Goal: Navigation & Orientation: Find specific page/section

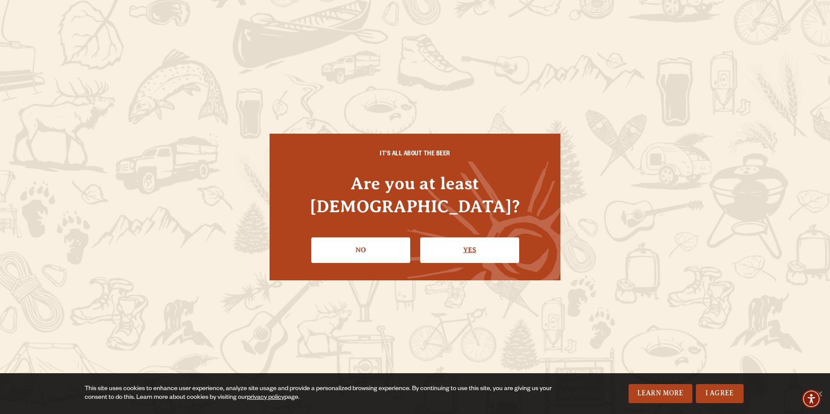
click at [480, 241] on link "Yes" at bounding box center [469, 250] width 99 height 25
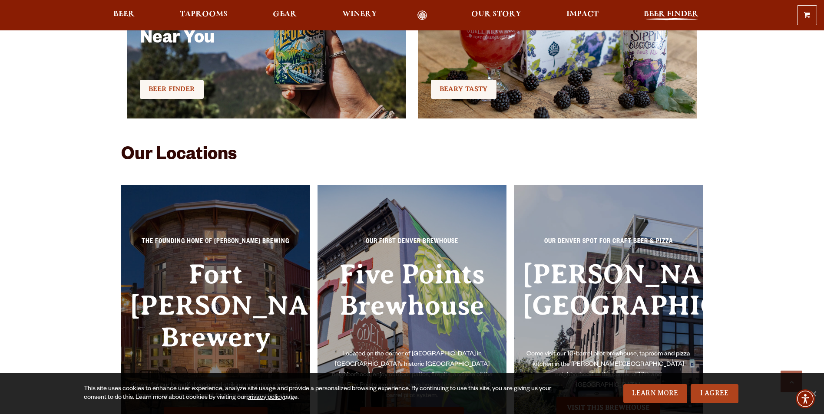
scroll to position [2071, 0]
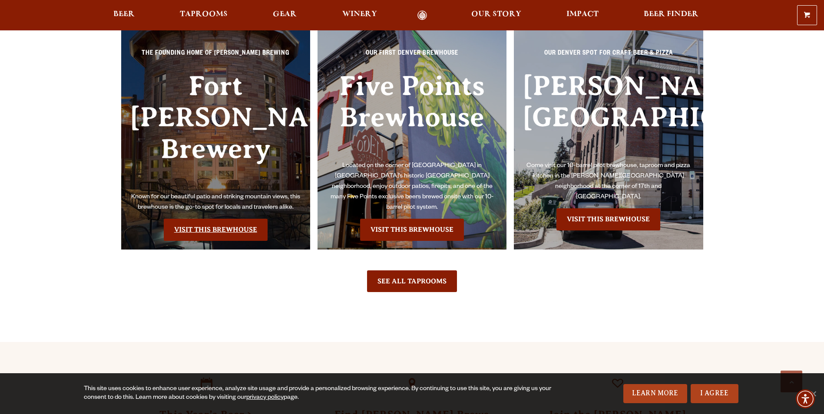
click at [215, 219] on link "Visit this Brewhouse" at bounding box center [216, 230] width 104 height 22
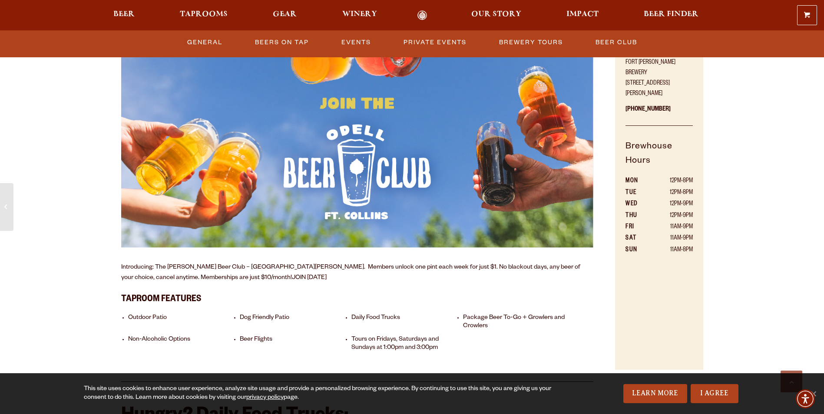
scroll to position [565, 0]
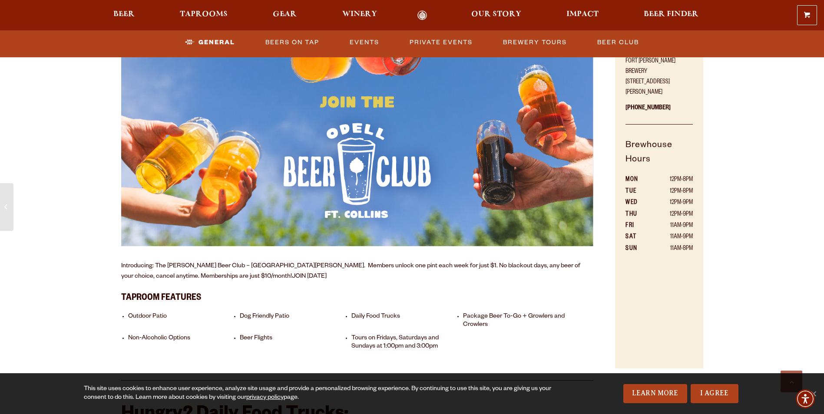
click at [379, 306] on ul "Outdoor Patio Dog Friendly Patio Daily Food Trucks Package Beer To-Go + Growler…" at bounding box center [357, 331] width 473 height 50
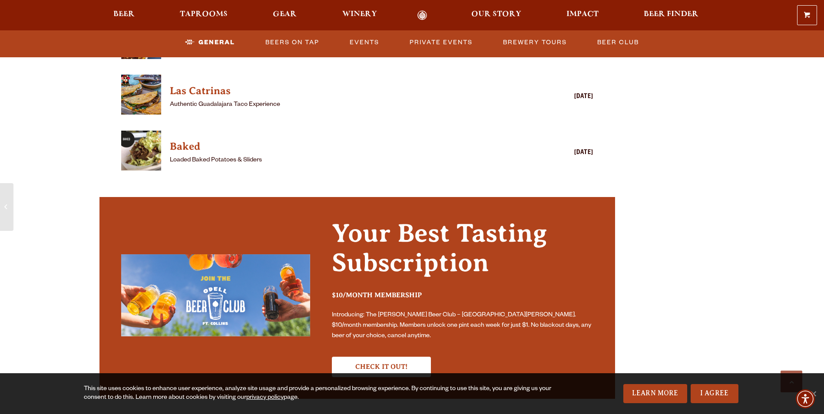
scroll to position [1129, 0]
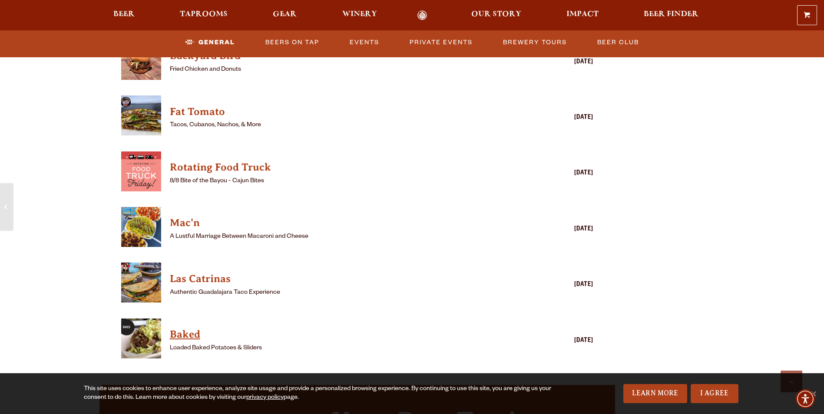
click at [194, 328] on h4 "Baked" at bounding box center [345, 335] width 350 height 14
